Goal: Contribute content

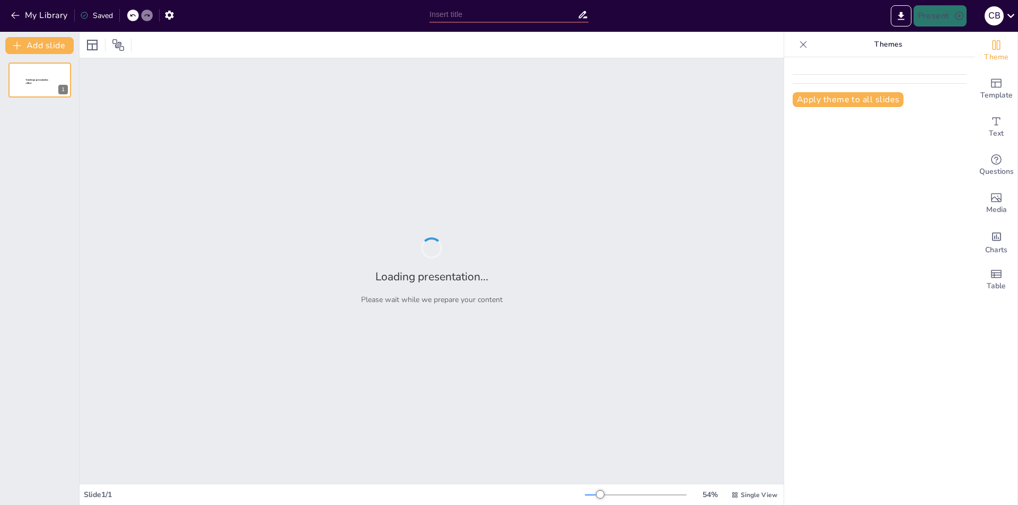
type input "New Sendsteps"
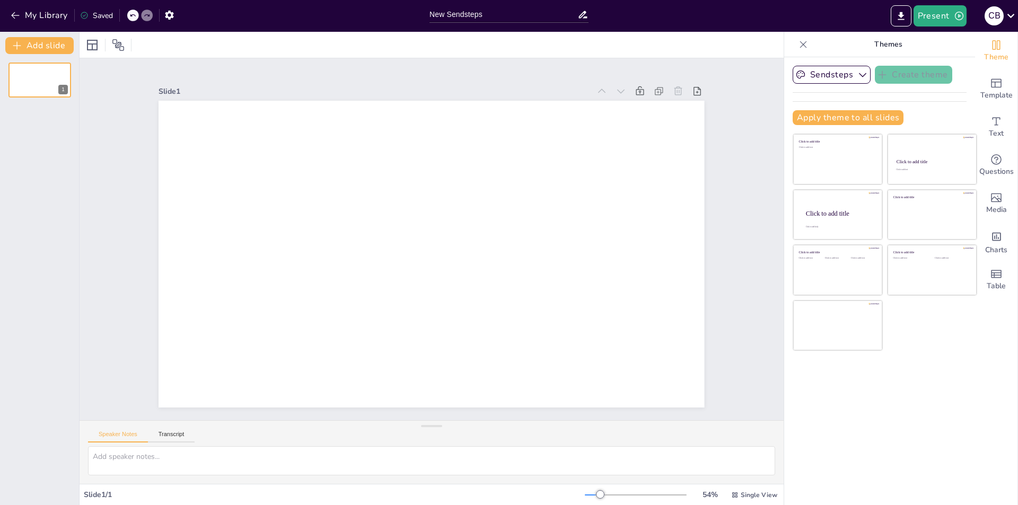
drag, startPoint x: 60, startPoint y: 0, endPoint x: 222, endPoint y: 37, distance: 165.9
click at [222, 37] on div at bounding box center [432, 45] width 704 height 26
click at [168, 13] on icon "button" at bounding box center [169, 15] width 8 height 9
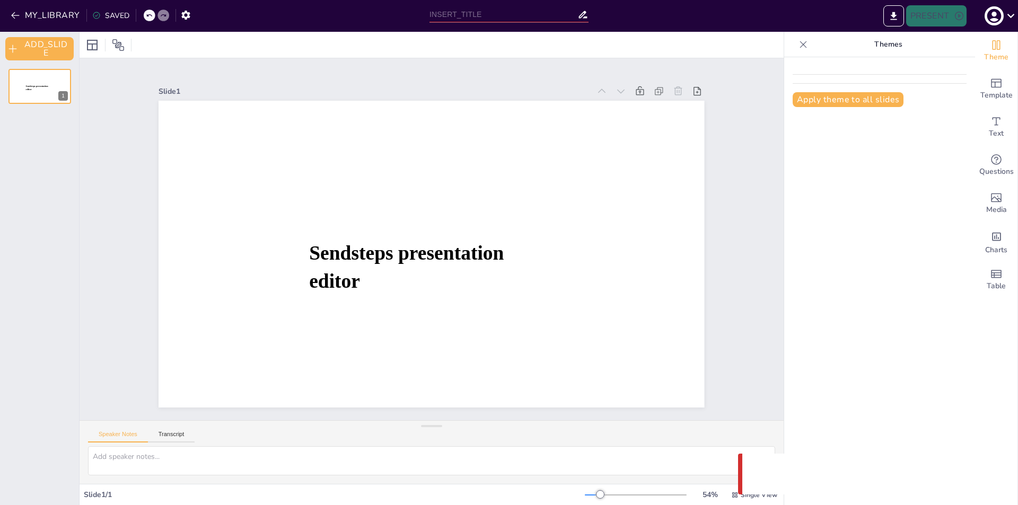
type input "New Sendsteps"
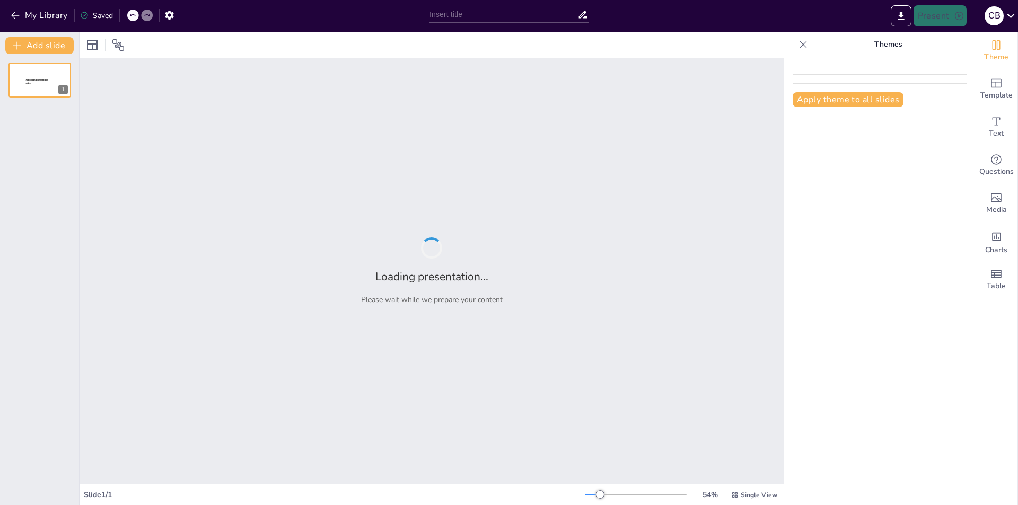
type input "Assessing Effectiveness: Teach-Back Method's Role in Strengthening Nurse-Patien…"
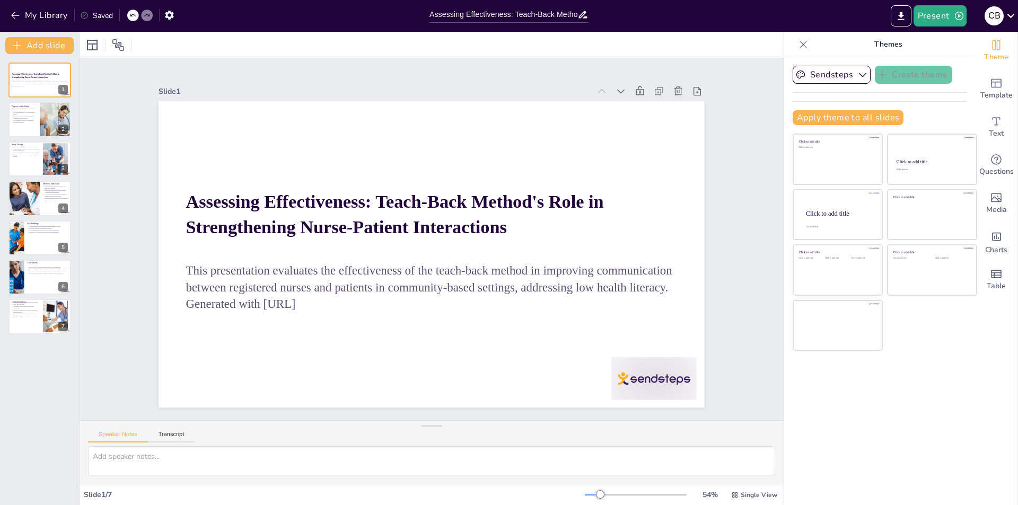
click at [99, 491] on div "Slide 1 / 7" at bounding box center [334, 495] width 501 height 10
click at [63, 88] on div "1" at bounding box center [64, 90] width 10 height 10
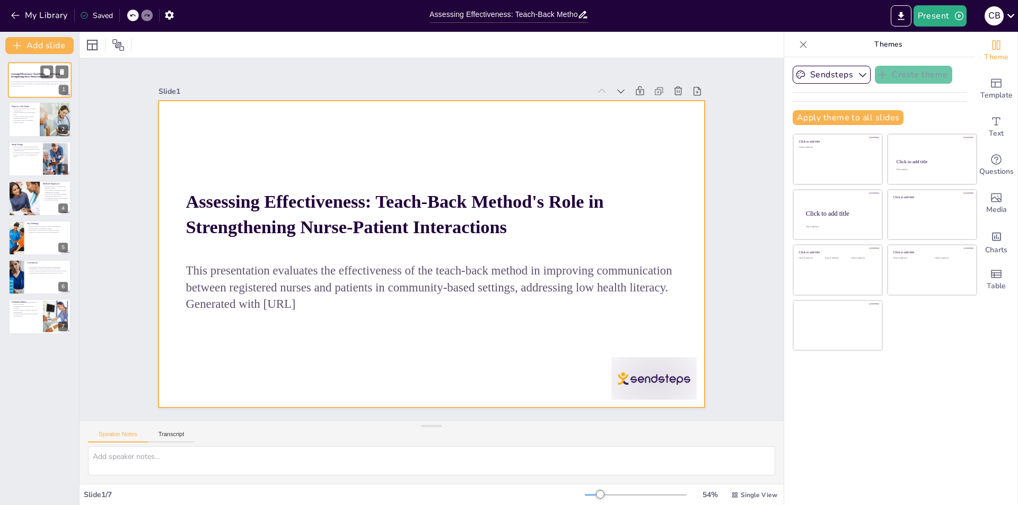
click at [33, 91] on div at bounding box center [40, 80] width 64 height 36
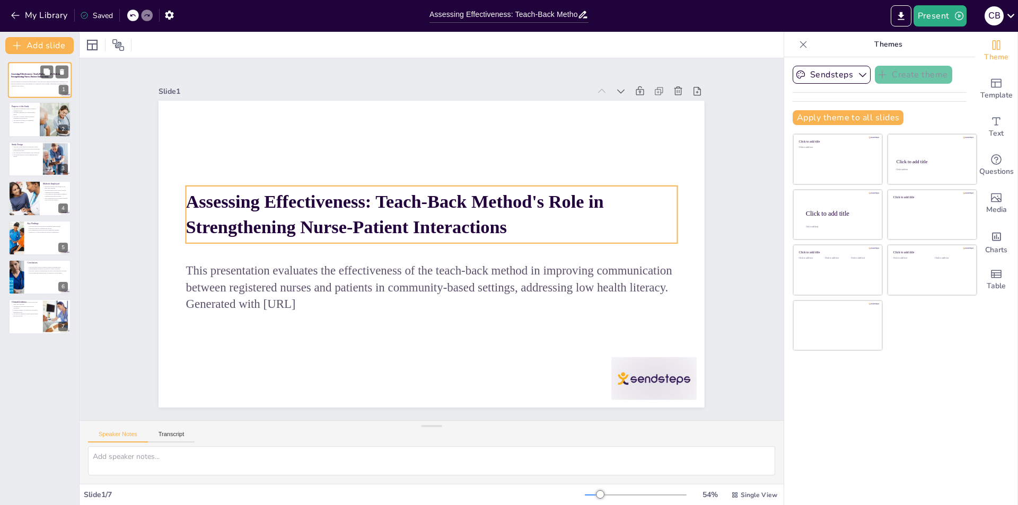
click at [27, 75] on strong "Assessing Effectiveness: Teach-Back Method's Role in Strengthening Nurse-Patien…" at bounding box center [35, 75] width 49 height 5
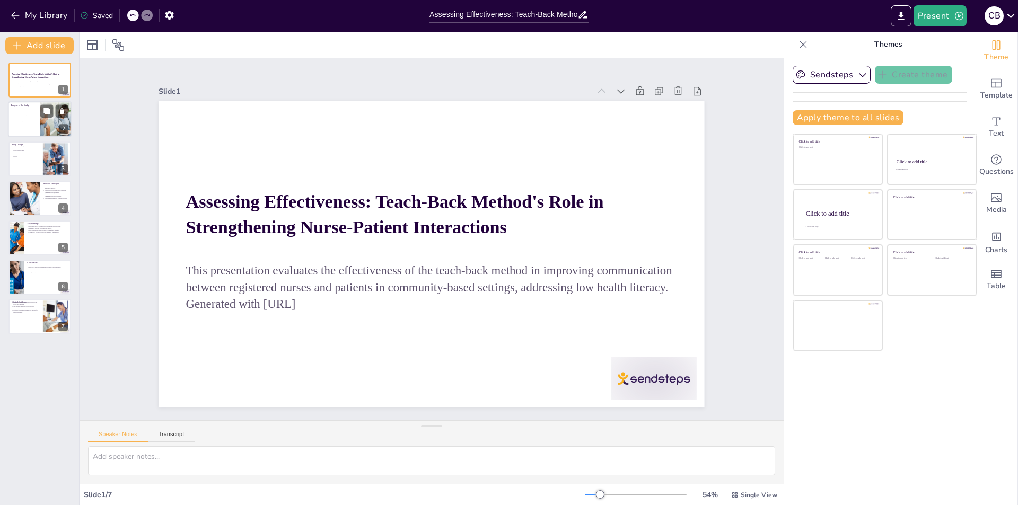
click at [19, 130] on div at bounding box center [40, 120] width 64 height 36
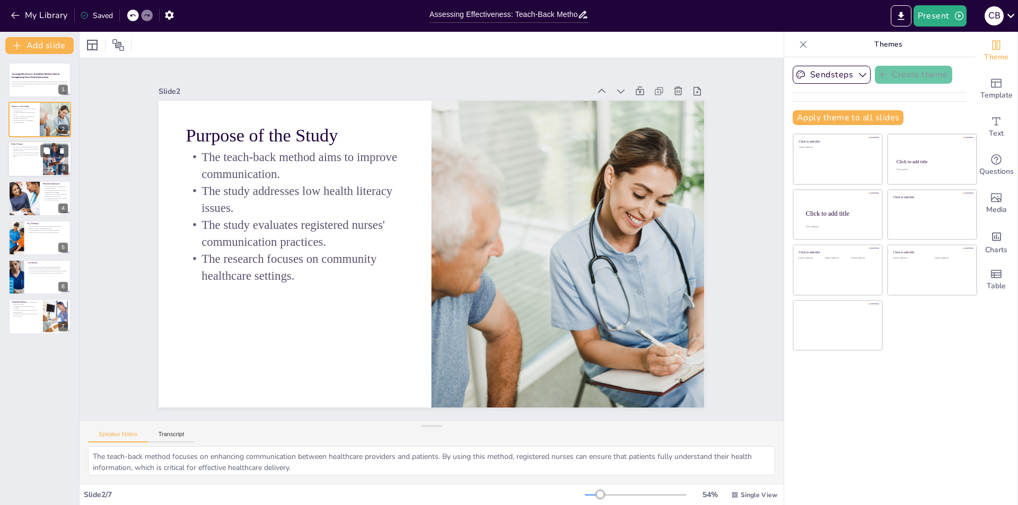
click at [28, 158] on div at bounding box center [40, 159] width 64 height 36
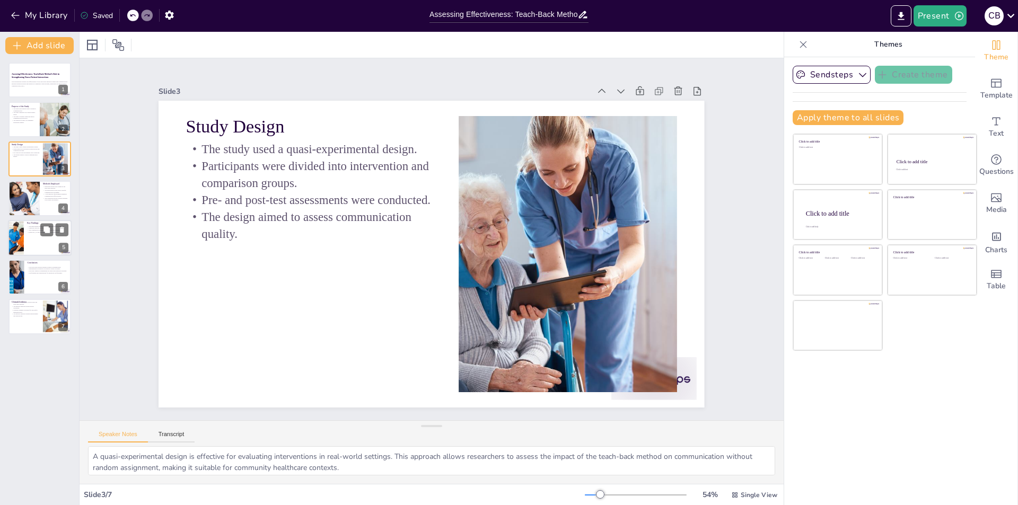
click at [25, 240] on div at bounding box center [40, 238] width 64 height 36
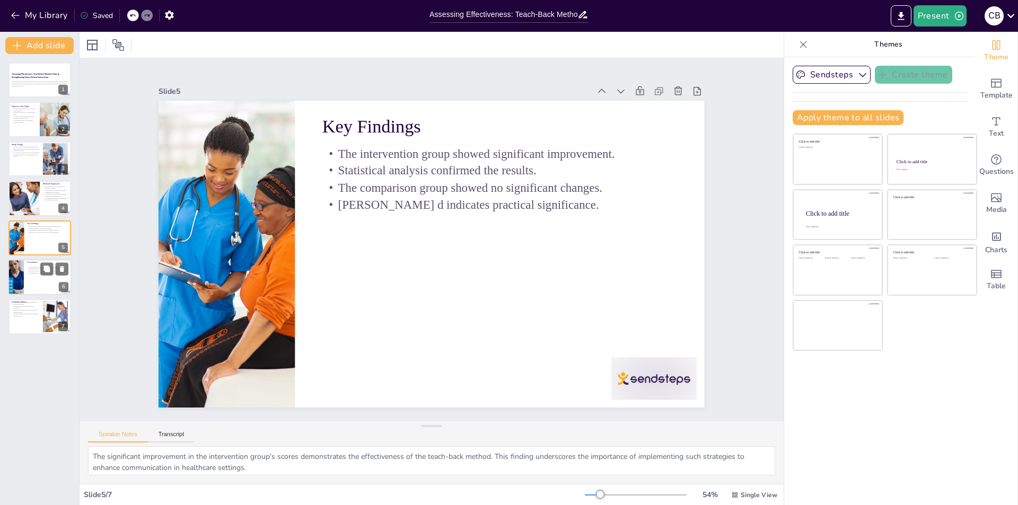
click at [27, 282] on div at bounding box center [40, 277] width 64 height 36
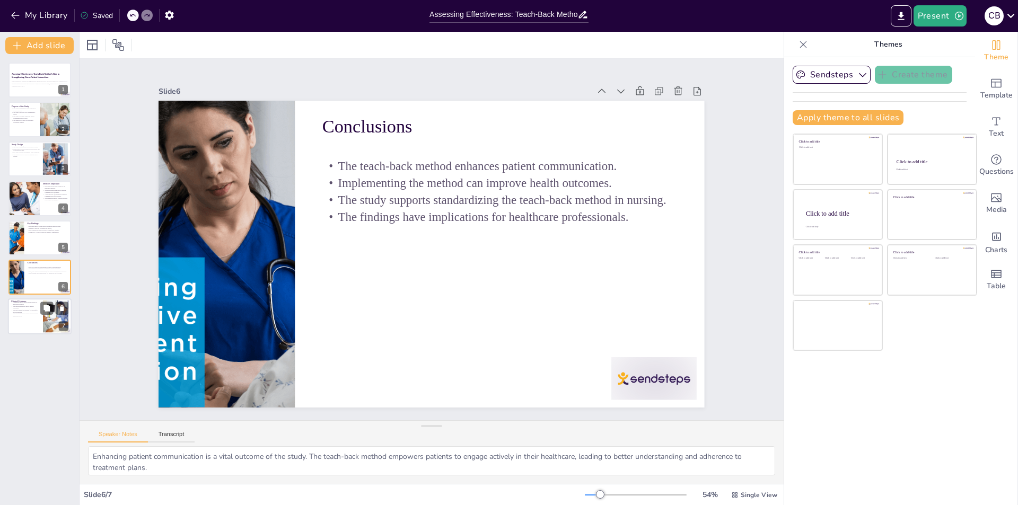
click at [22, 316] on p "The method enhances patient understanding and instructions." at bounding box center [25, 315] width 29 height 4
type textarea "The adoption of the teach-back method by community health nurses is crucial for…"
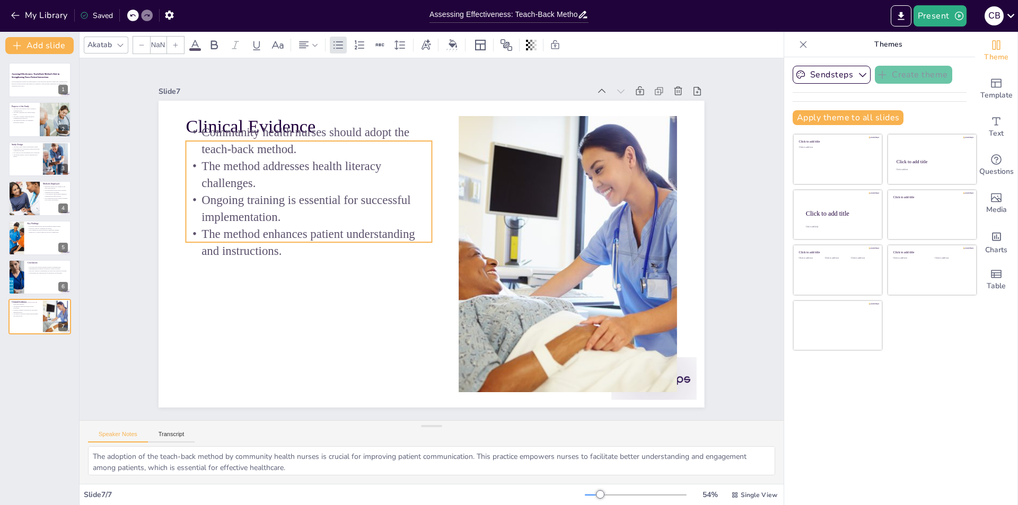
type input "32"
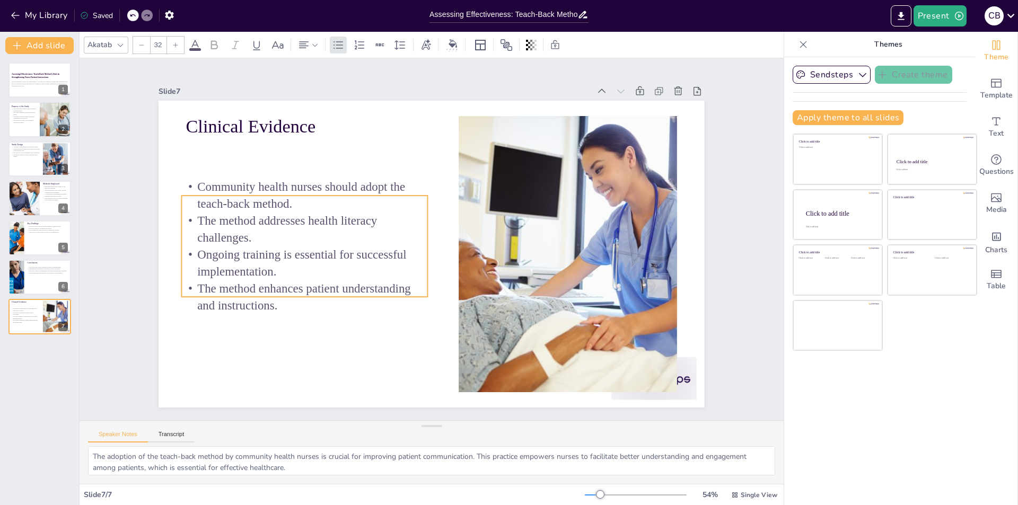
drag, startPoint x: 268, startPoint y: 237, endPoint x: 264, endPoint y: 291, distance: 54.8
click at [264, 291] on p "The method enhances patient understanding and instructions." at bounding box center [293, 255] width 244 height 108
click at [36, 283] on div at bounding box center [40, 277] width 64 height 36
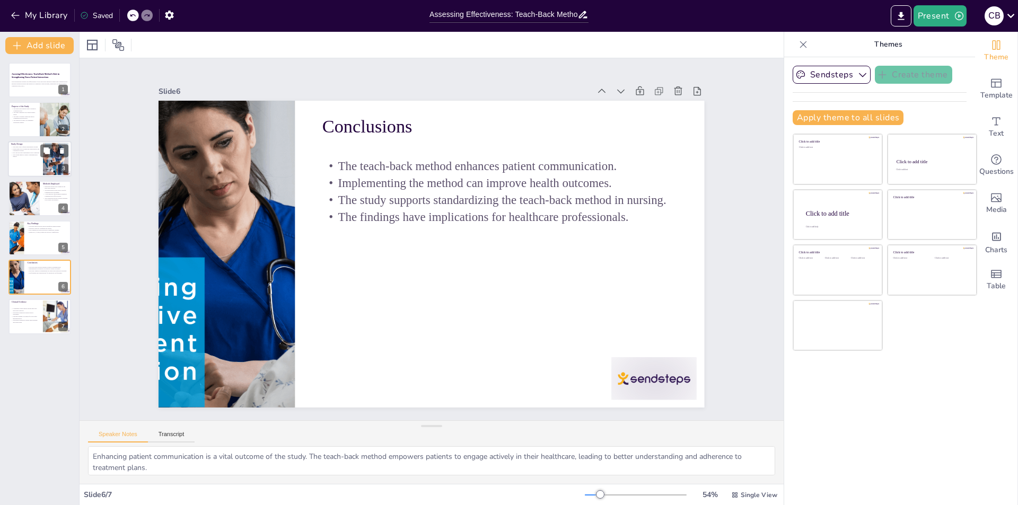
click at [17, 165] on div at bounding box center [40, 159] width 64 height 36
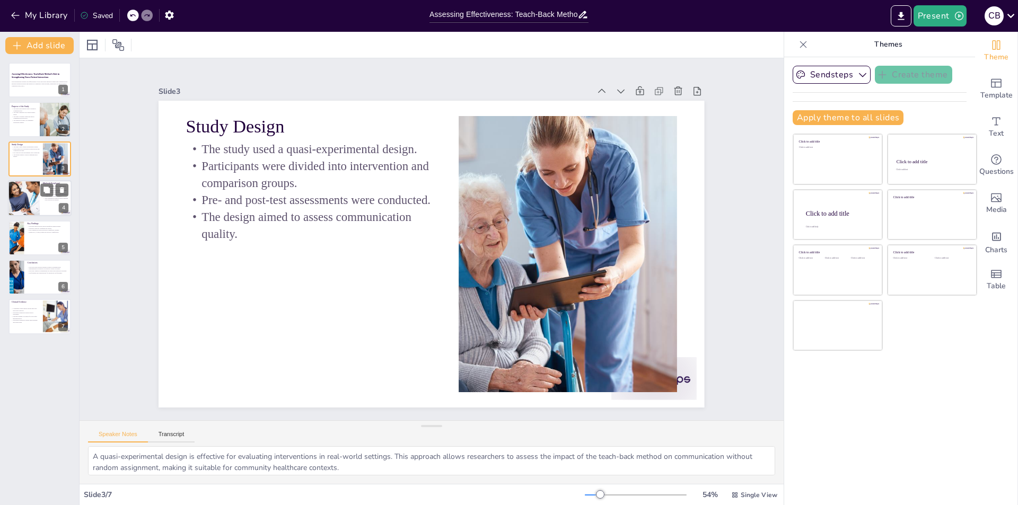
click at [19, 200] on div at bounding box center [24, 198] width 32 height 48
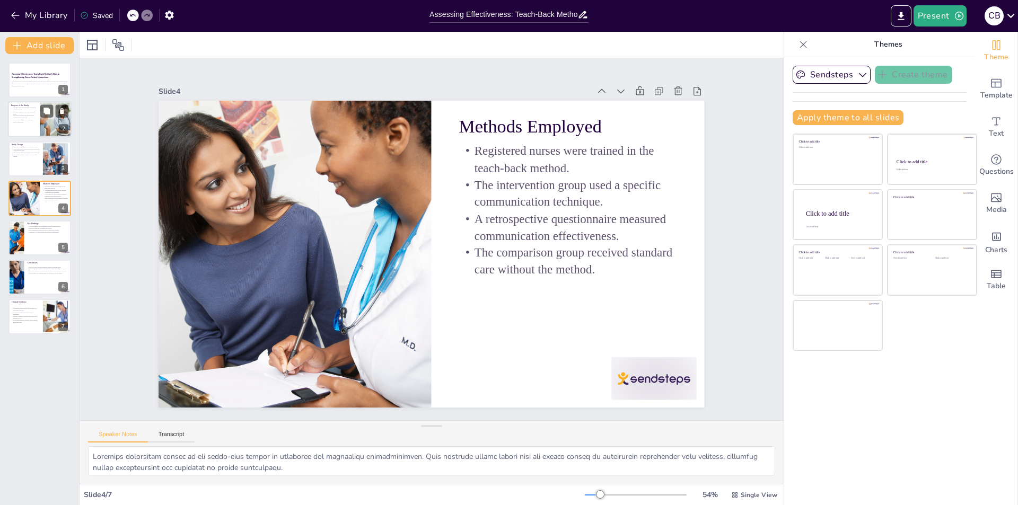
click at [17, 107] on p "The teach-back method aims to improve communication." at bounding box center [23, 109] width 25 height 4
type textarea "The teach-back method focuses on enhancing communication between healthcare pro…"
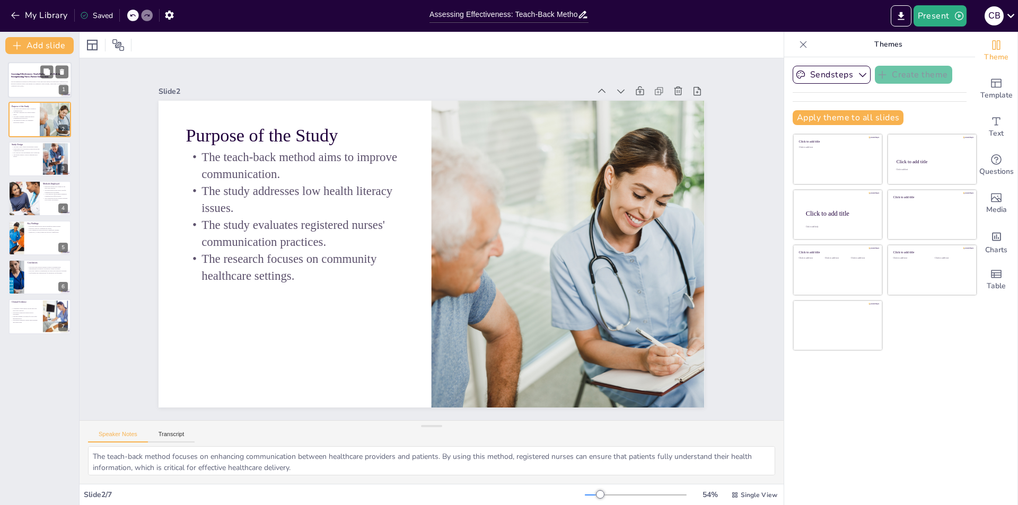
click at [21, 70] on div at bounding box center [40, 80] width 64 height 36
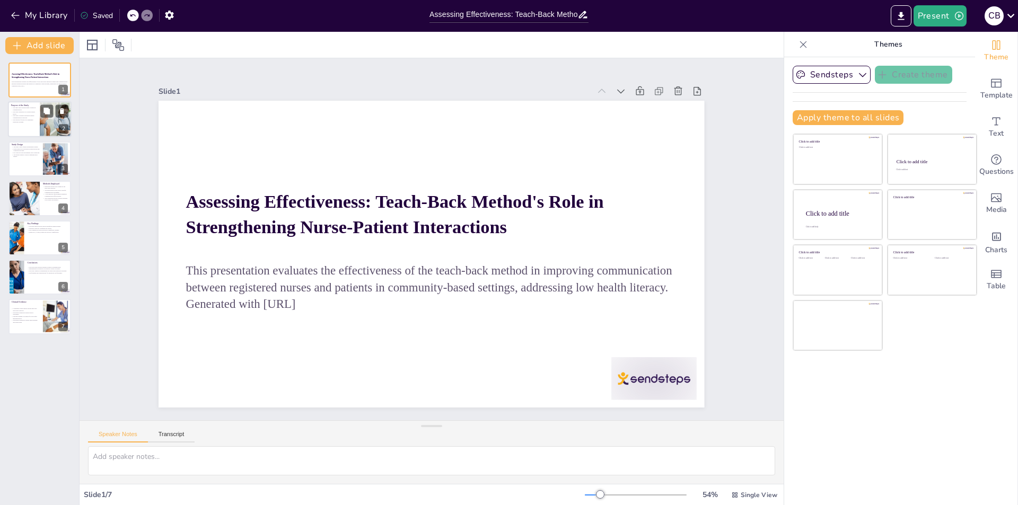
click at [23, 112] on p "The study addresses low health literacy issues." at bounding box center [23, 113] width 25 height 4
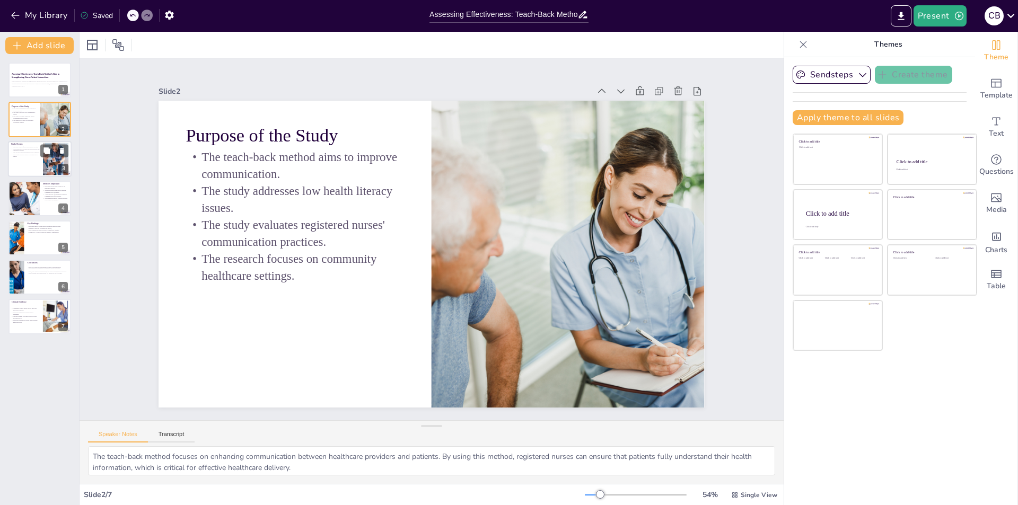
click at [27, 162] on div at bounding box center [40, 159] width 64 height 36
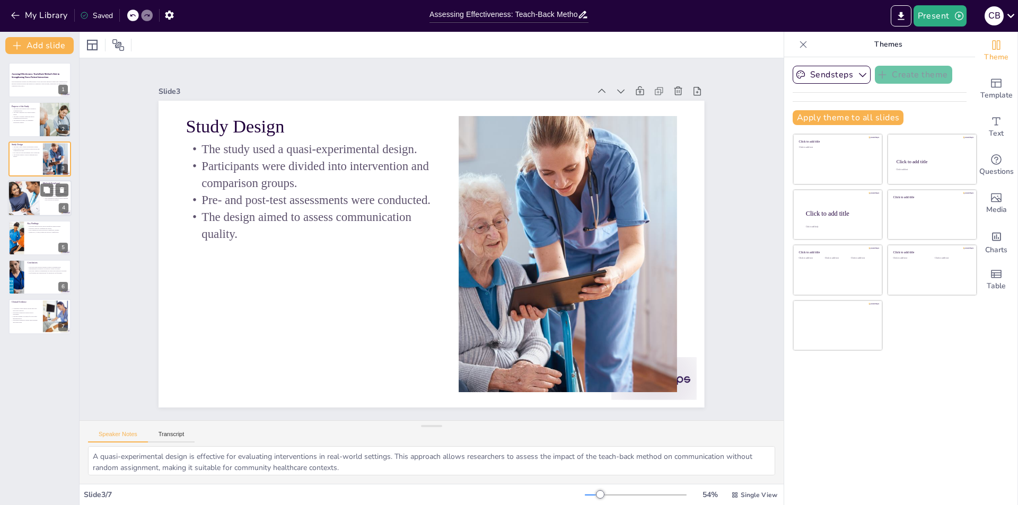
click at [27, 187] on div at bounding box center [24, 198] width 32 height 48
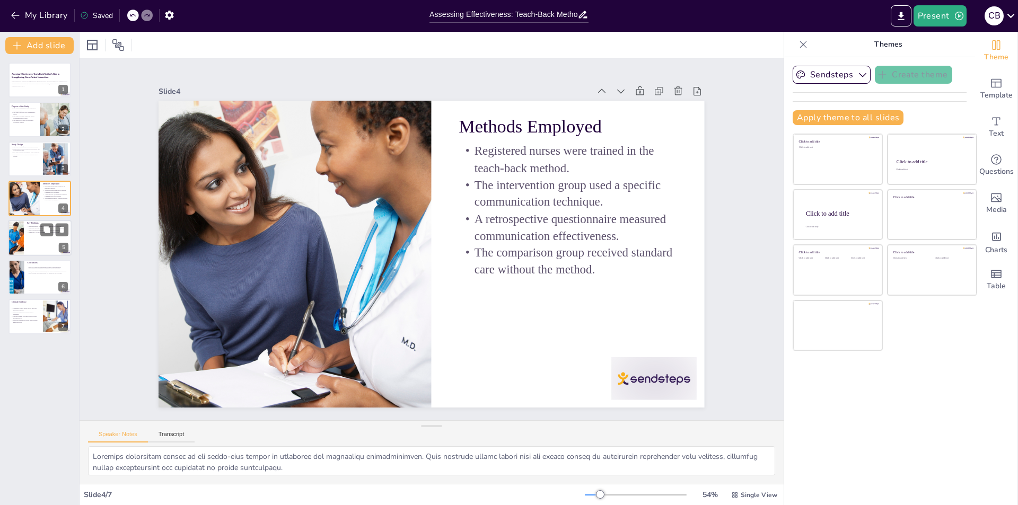
click at [26, 234] on div at bounding box center [40, 238] width 64 height 36
type textarea "The significant improvement in the intervention group's scores demonstrates the…"
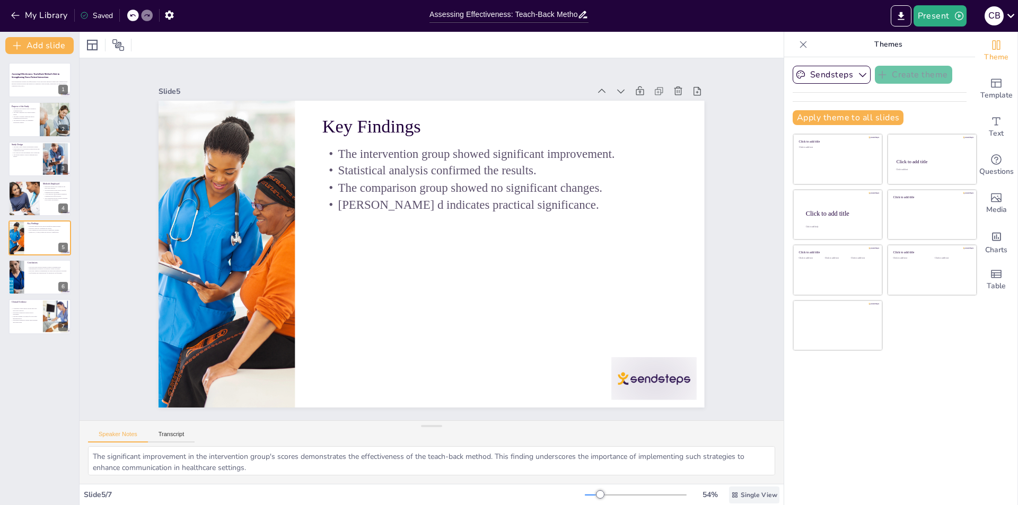
click at [746, 501] on div "Single View" at bounding box center [754, 495] width 50 height 17
